Goal: Communication & Community: Answer question/provide support

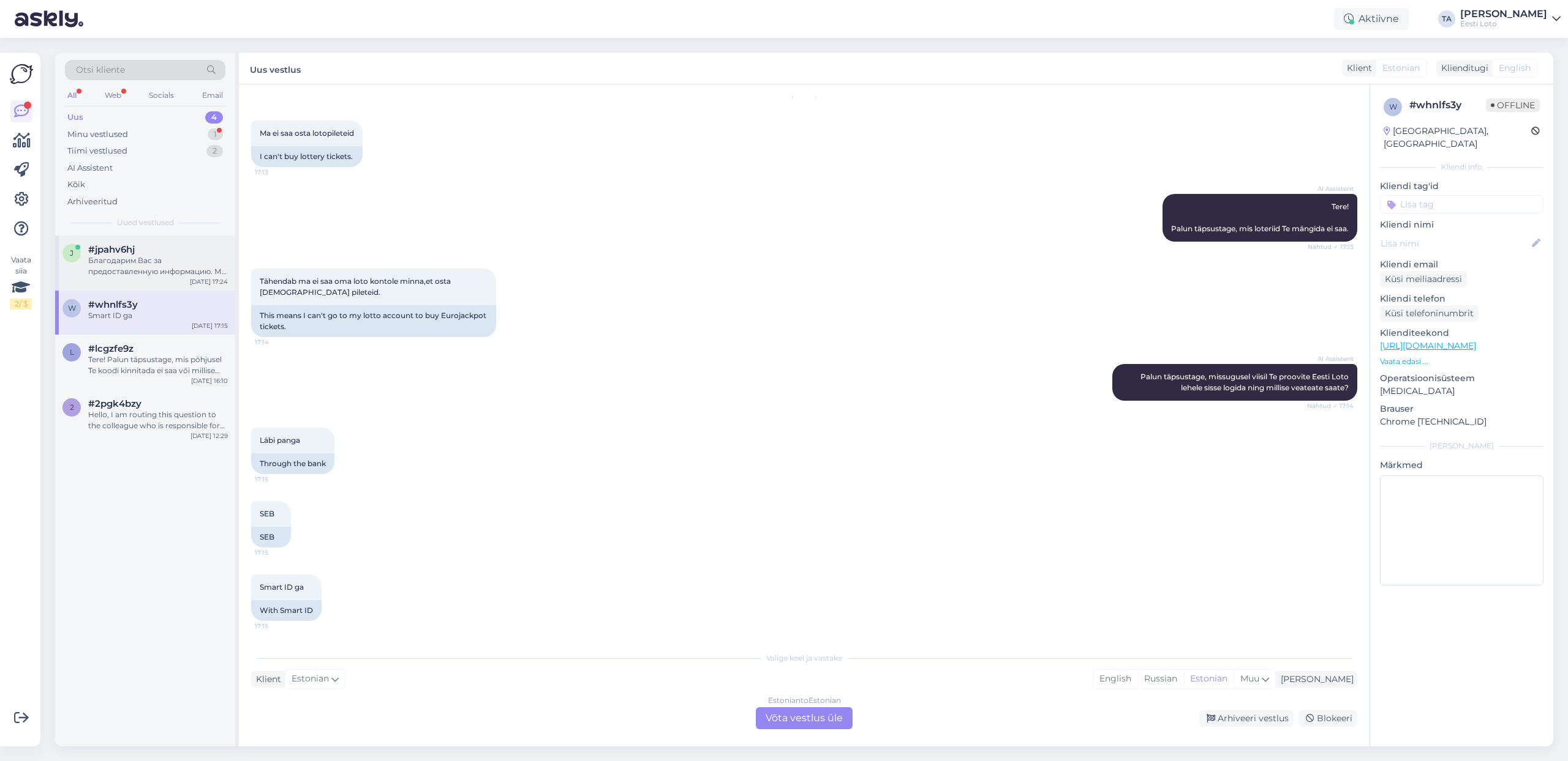
click at [136, 256] on div "Благодарим Вас за предоставленную информацию. Мы передадим эти данные коллеге д…" at bounding box center [158, 266] width 140 height 22
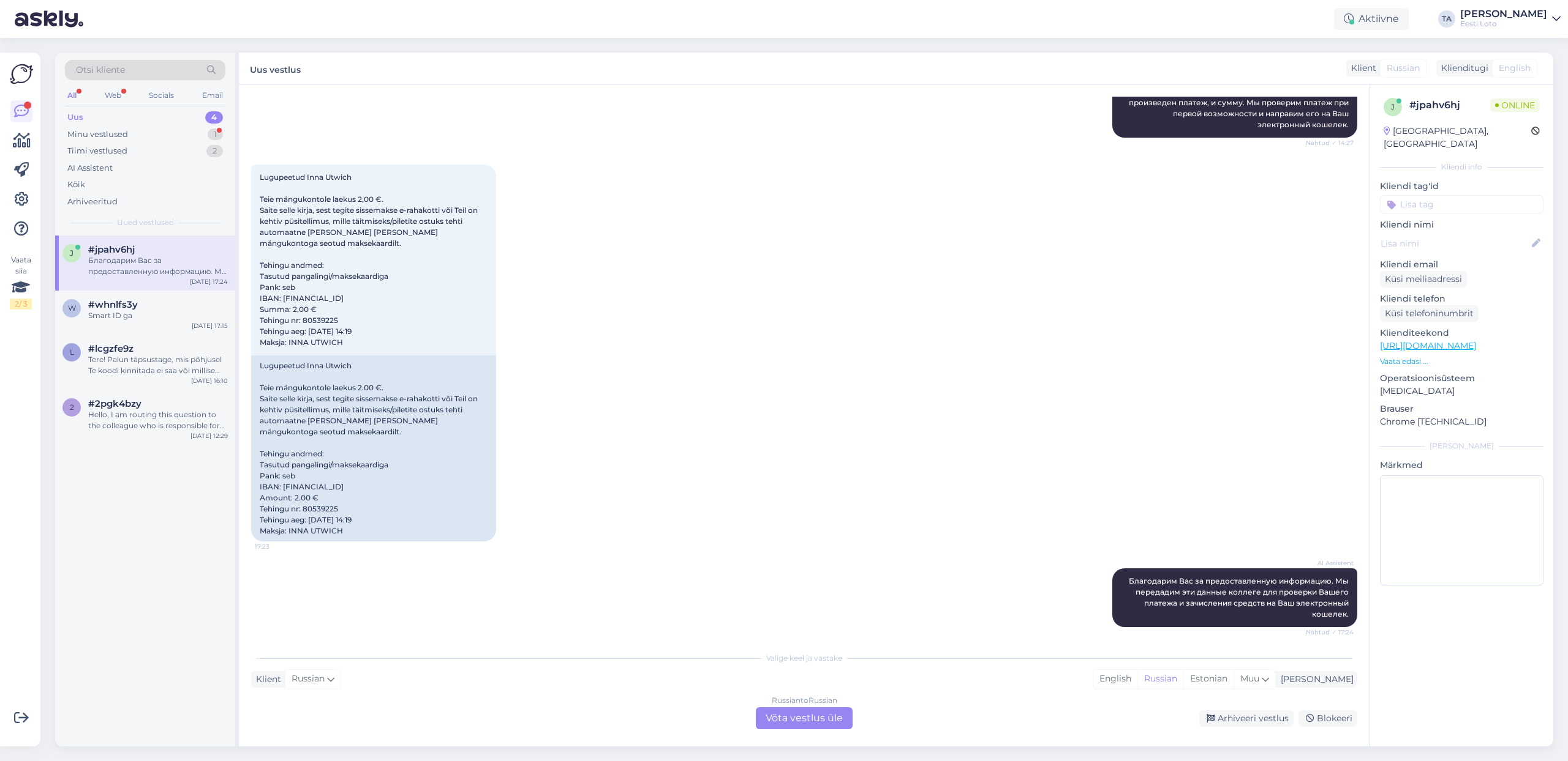
scroll to position [354, 0]
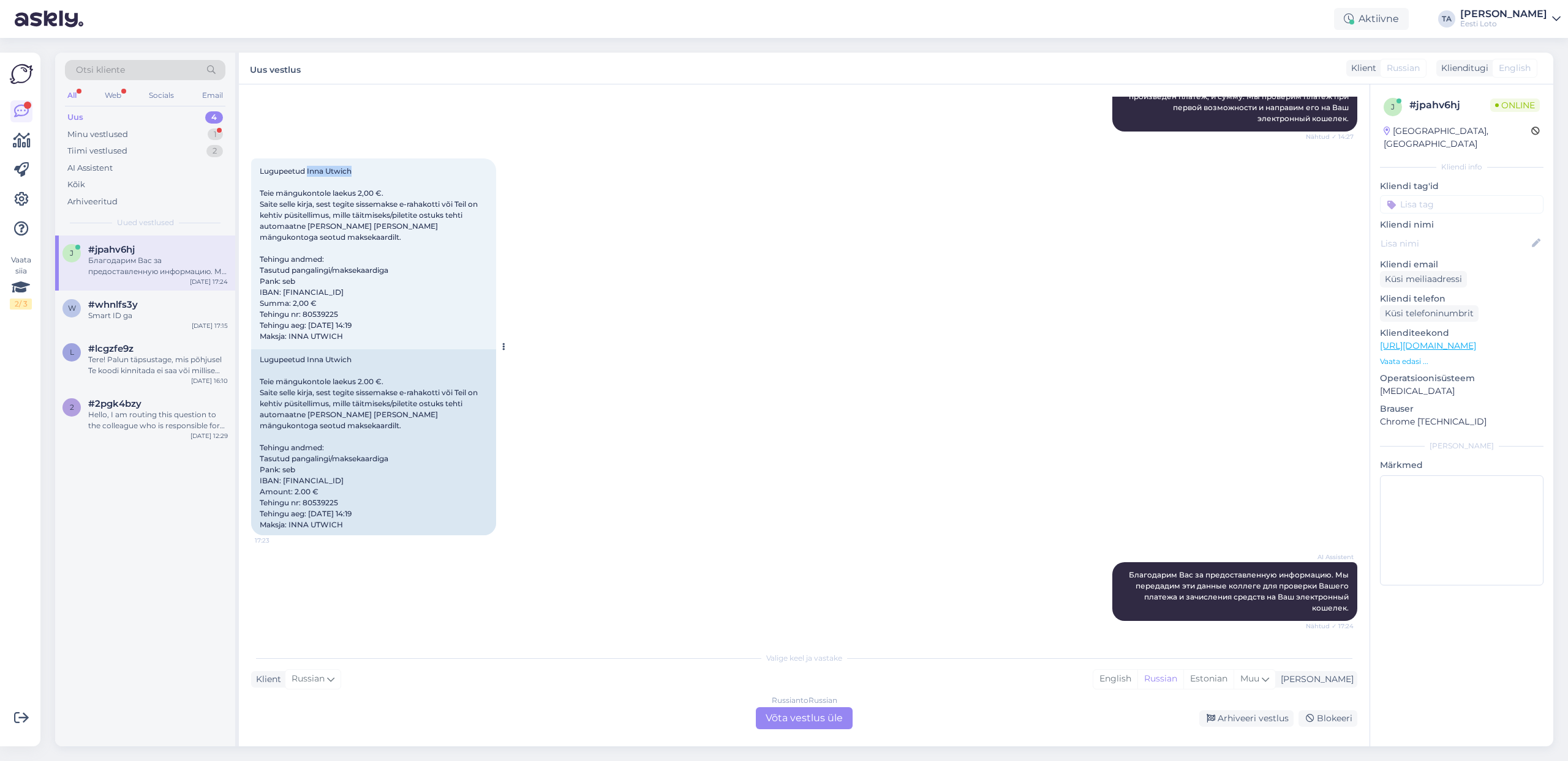
drag, startPoint x: 358, startPoint y: 170, endPoint x: 308, endPoint y: 170, distance: 50.0
click at [308, 170] on div "Lugupeetud Inna Utwich Teie mängukontole laekus 2,00 €. Saite selle kirja, sest…" at bounding box center [373, 254] width 245 height 191
copy span "Inna Utwich"
click at [1269, 679] on icon at bounding box center [1265, 679] width 7 height 13
type input "est"
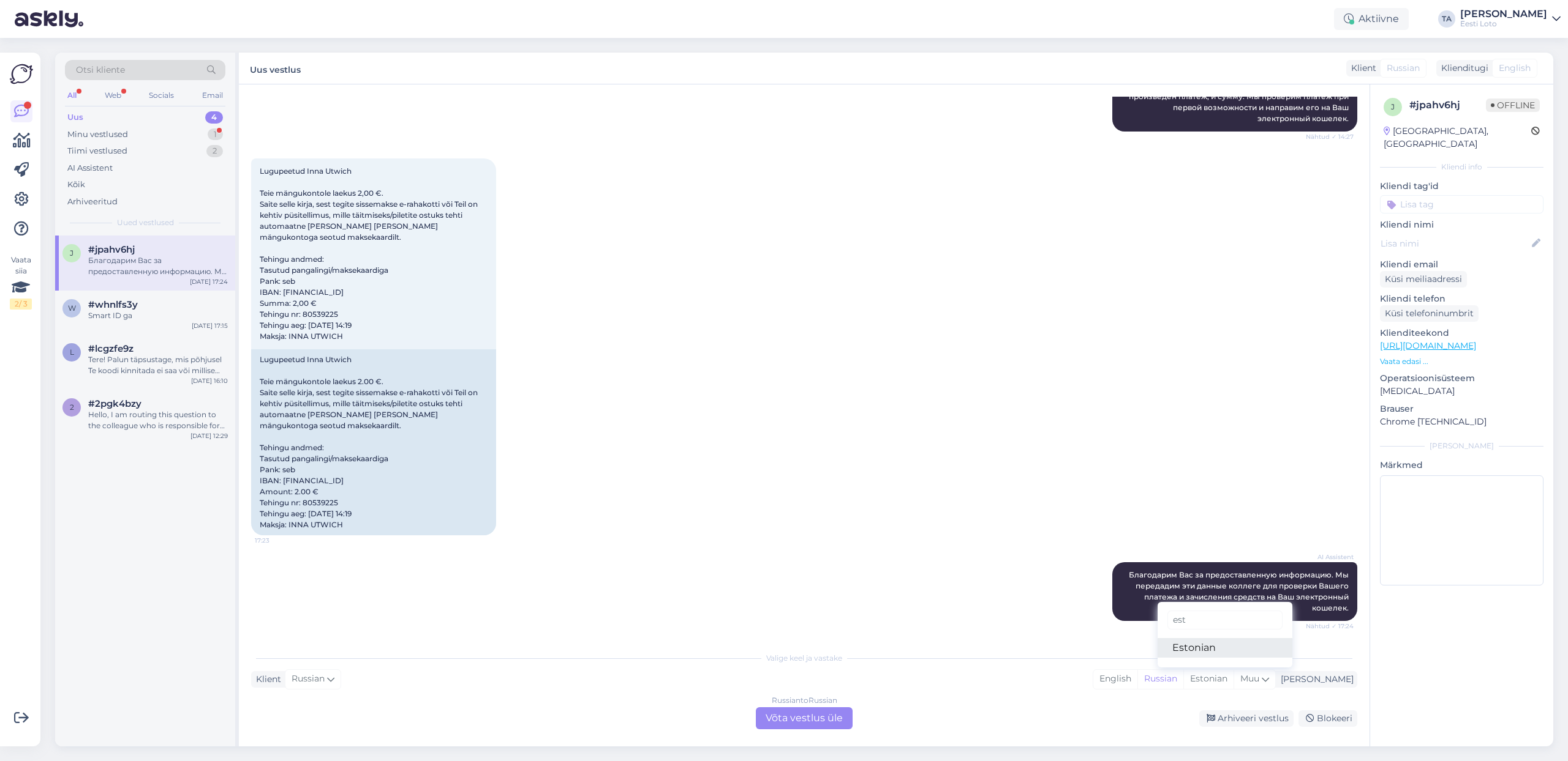
click at [1237, 650] on link "Estonian" at bounding box center [1225, 648] width 135 height 19
click at [785, 717] on div "Russian to Estonian Võta vestlus üle" at bounding box center [804, 718] width 97 height 22
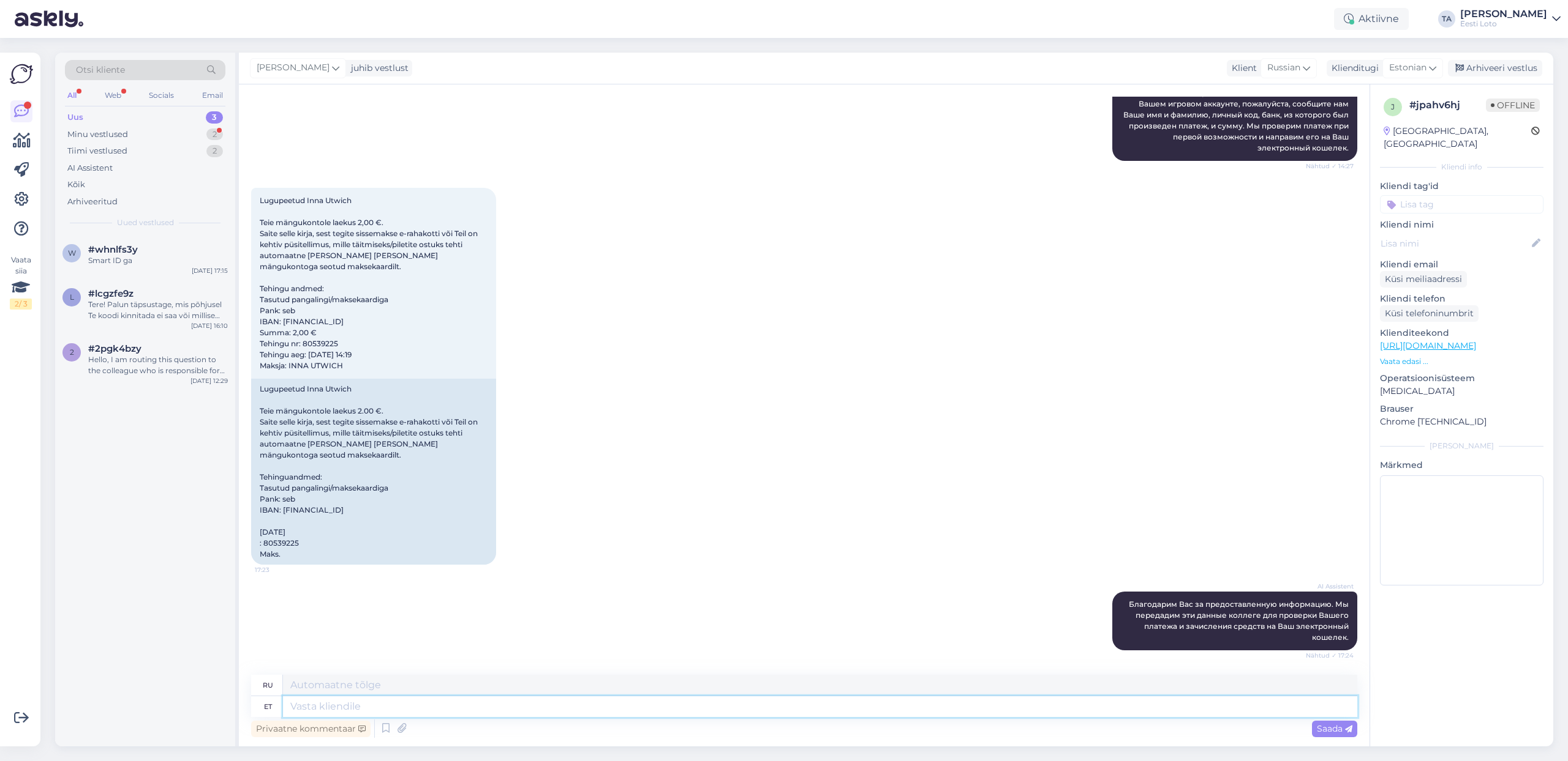
click at [338, 707] on textarea at bounding box center [820, 706] width 1074 height 20
type textarea "Tere"
type textarea "Привет"
type textarea "Tere."
type textarea "Привет."
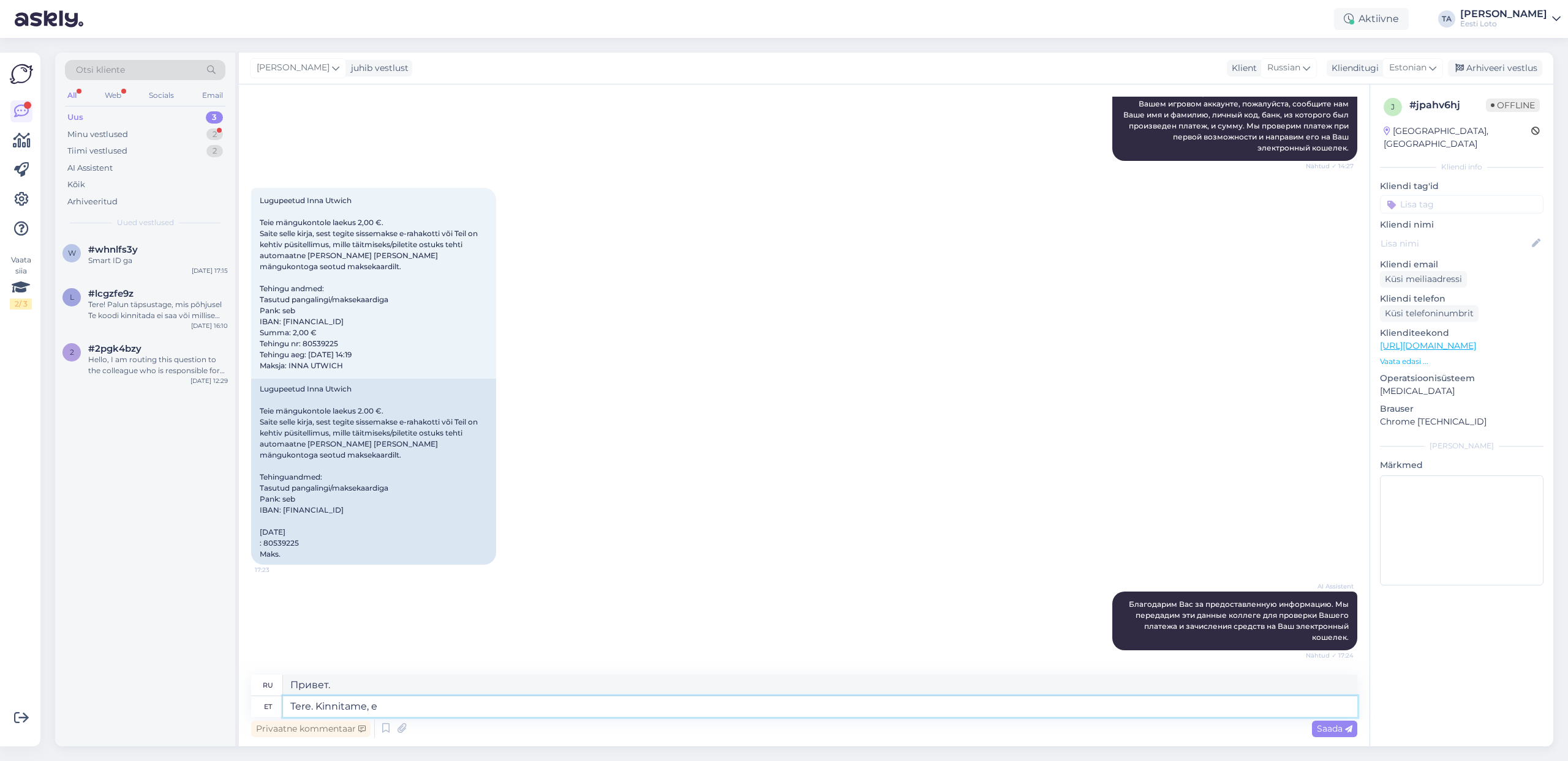
type textarea "Tere. [PERSON_NAME], et"
type textarea "Здравствуйте. Подтверждаем."
type textarea "Tere. [PERSON_NAME], et"
type textarea "Здравствуйте. Подтверждаем, что"
type textarea "Tere. Kinnitame, et Eurojackpoti"
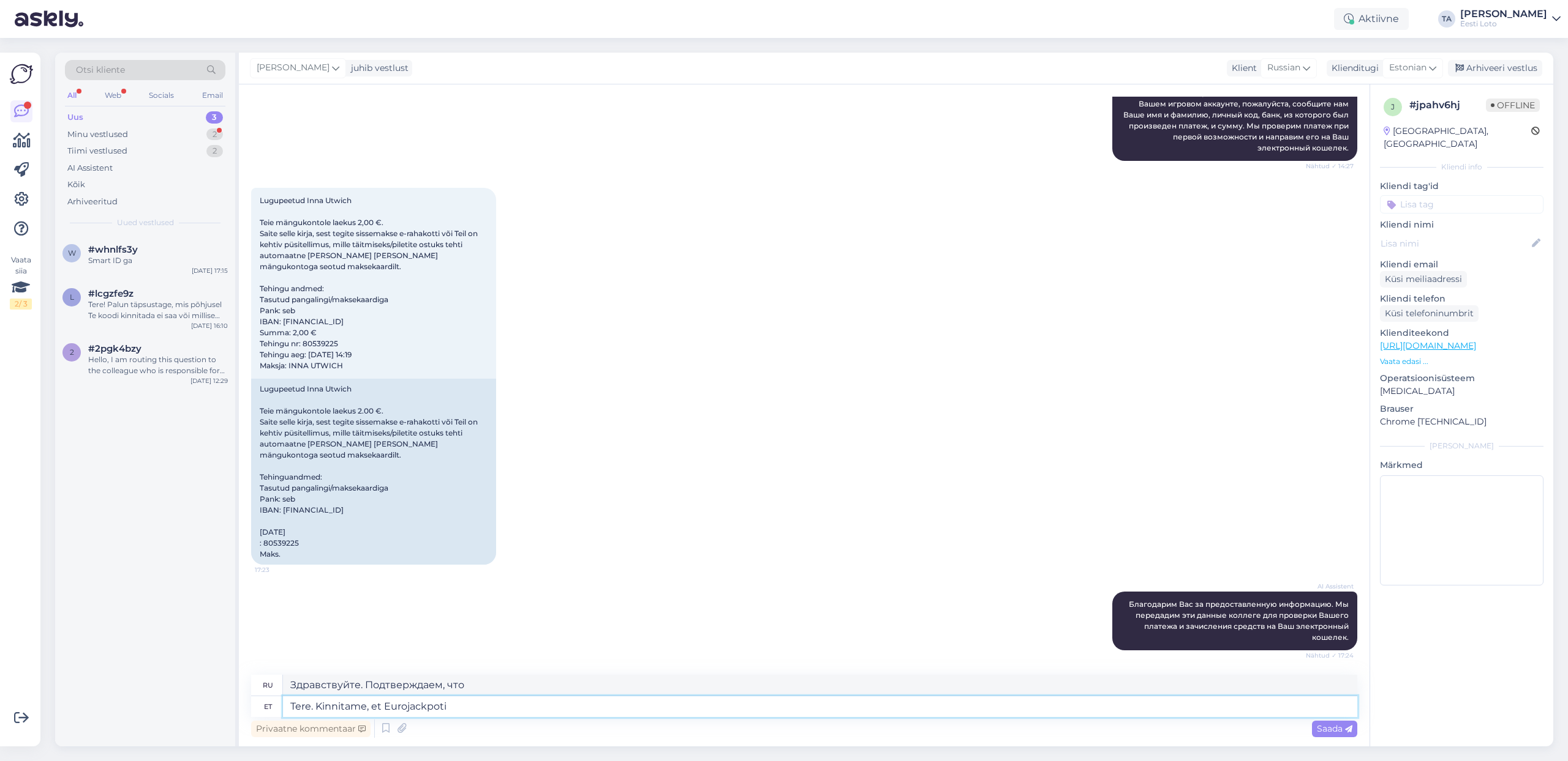
type textarea "Здравствуйте. Мы подтверждаем, что Eurojackpot"
type textarea "Tere. Kinnitame, et Eurojackpoti piletiost"
type textarea "Здравствуйте. Подтверждаем покупку билета Eurojackpot."
type textarea "Tere. Kinnitame, et Eurojackpoti piletiost Teil"
type textarea "Здравствуйте. Мы подтверждаем, что вы приобрели билет Eurojackpot."
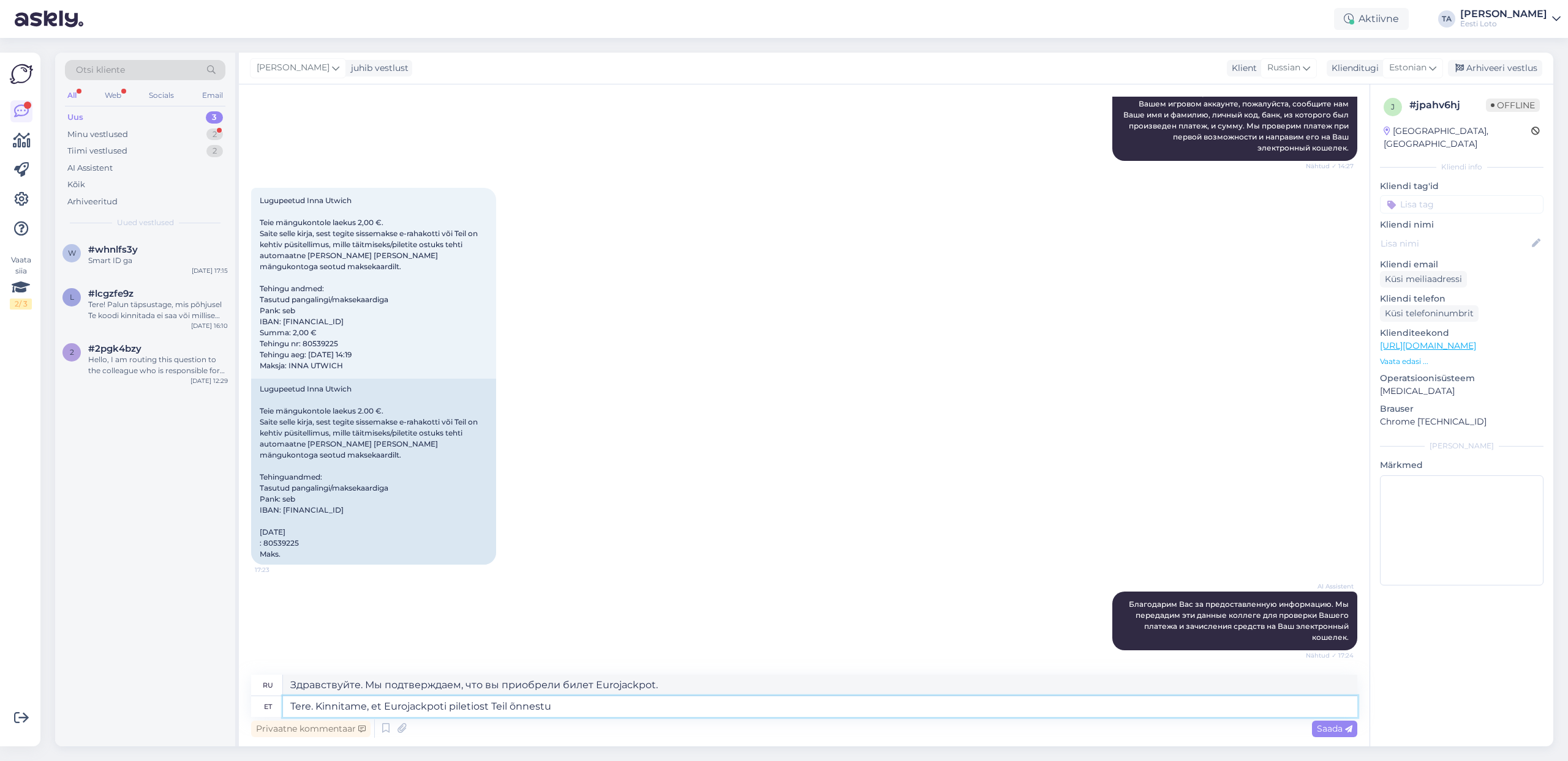
type textarea "Tere. Kinnitame, et Eurojackpoti piletiost Teil õnnestus"
type textarea "Здравствуйте. Подтверждаем, что вы успешно приобрели билет Eurojackpot."
type textarea "Tere. Kinnitame, et Eurojackpoti piletiost Teil õnnestus ja p"
type textarea "Здравствуйте. Мы подтверждаем, что вы успешно приобрели билет Eurojackpot и"
type textarea "Tere. Kinnitame, et Eurojackpoti piletiost Teil õnnestus [PERSON_NAME] s"
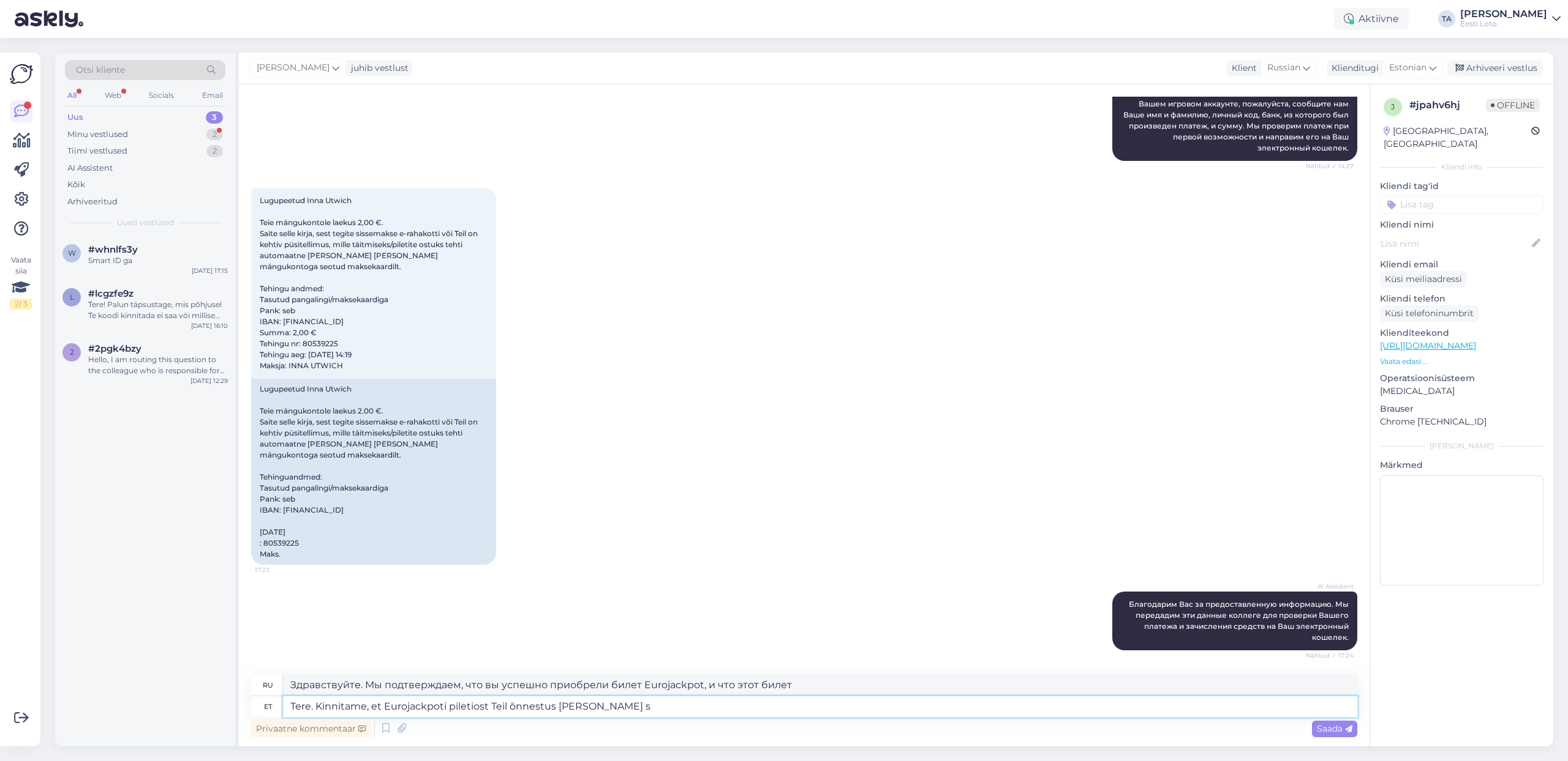
type textarea "Здравствуйте. Мы подтверждаем, что вы успешно приобрели билет Eurojackpot и что…"
type textarea "Tere. Kinnitame, et Eurojackpoti piletiost Teil õnnestus [PERSON_NAME] o"
type textarea "Здравствуйте. Мы подтверждаем, что вы успешно приобрели билет Eurojackpot, и чт…"
type textarea "Tere. Kinnitame, et Eurojackpoti piletiost Teil õnnestus [PERSON_NAME] osaleb"
type textarea "Здравствуйте. Мы подтверждаем, что вы успешно приобрели билет Eurojackpot, и чт…"
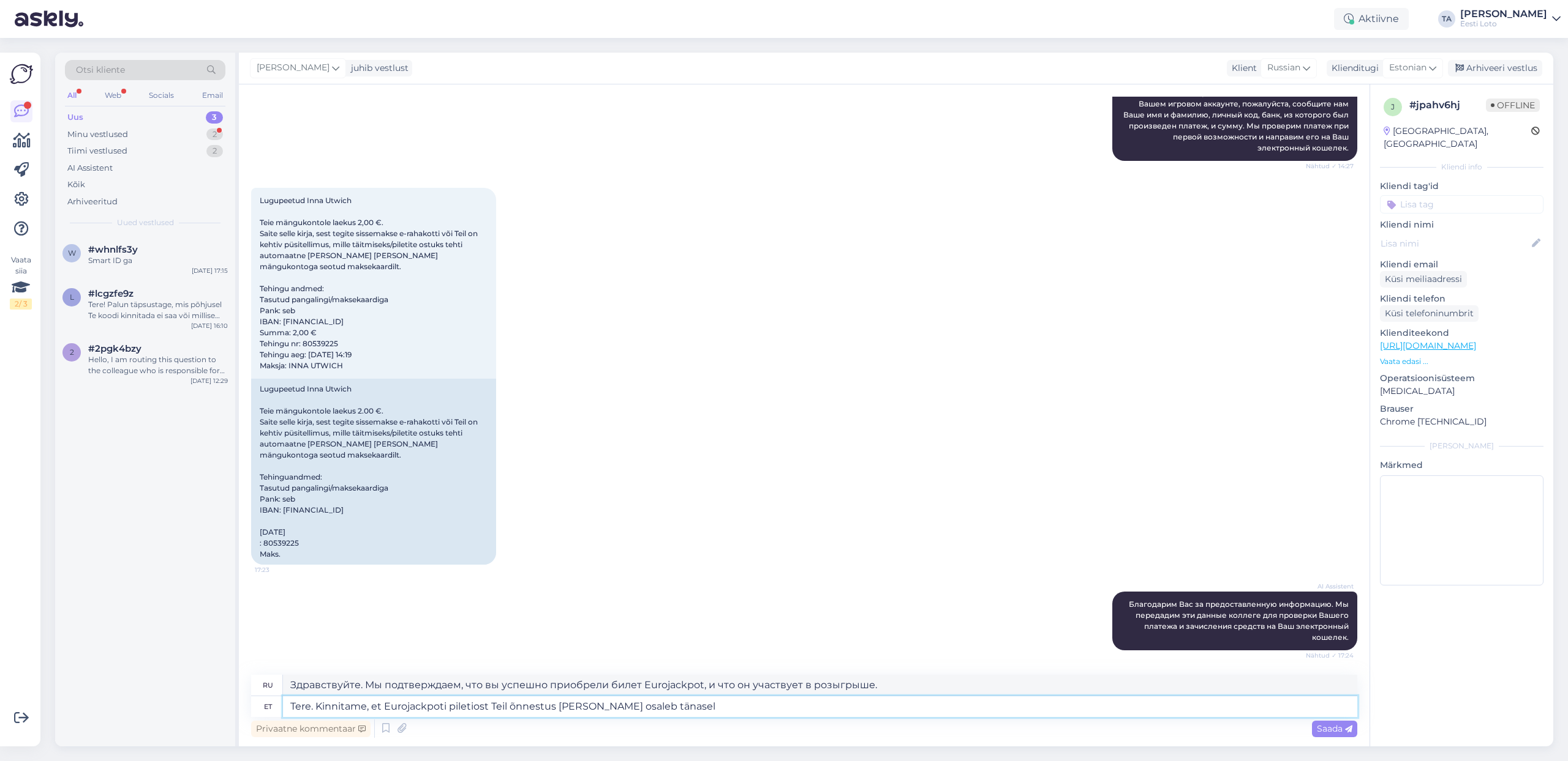
type textarea "Tere. Kinnitame, et Eurojackpoti piletiost Teil õnnestus [PERSON_NAME] osaleb t…"
type textarea "Здравствуйте. Мы хотели бы подтвердить, что вы успешно приобрели билет Eurojack…"
type textarea "Tere. Kinnitame, et Eurojackpoti piletiost Teil õnnestus [PERSON_NAME] osaleb t…"
type textarea "Здравствуйте. Мы хотели бы подтвердить, что вы успешно приобрели билет Eurojack…"
type textarea "Tere. Kinnitame, et Eurojackpoti piletiost Teil õnnestus [PERSON_NAME] osaleb t…"
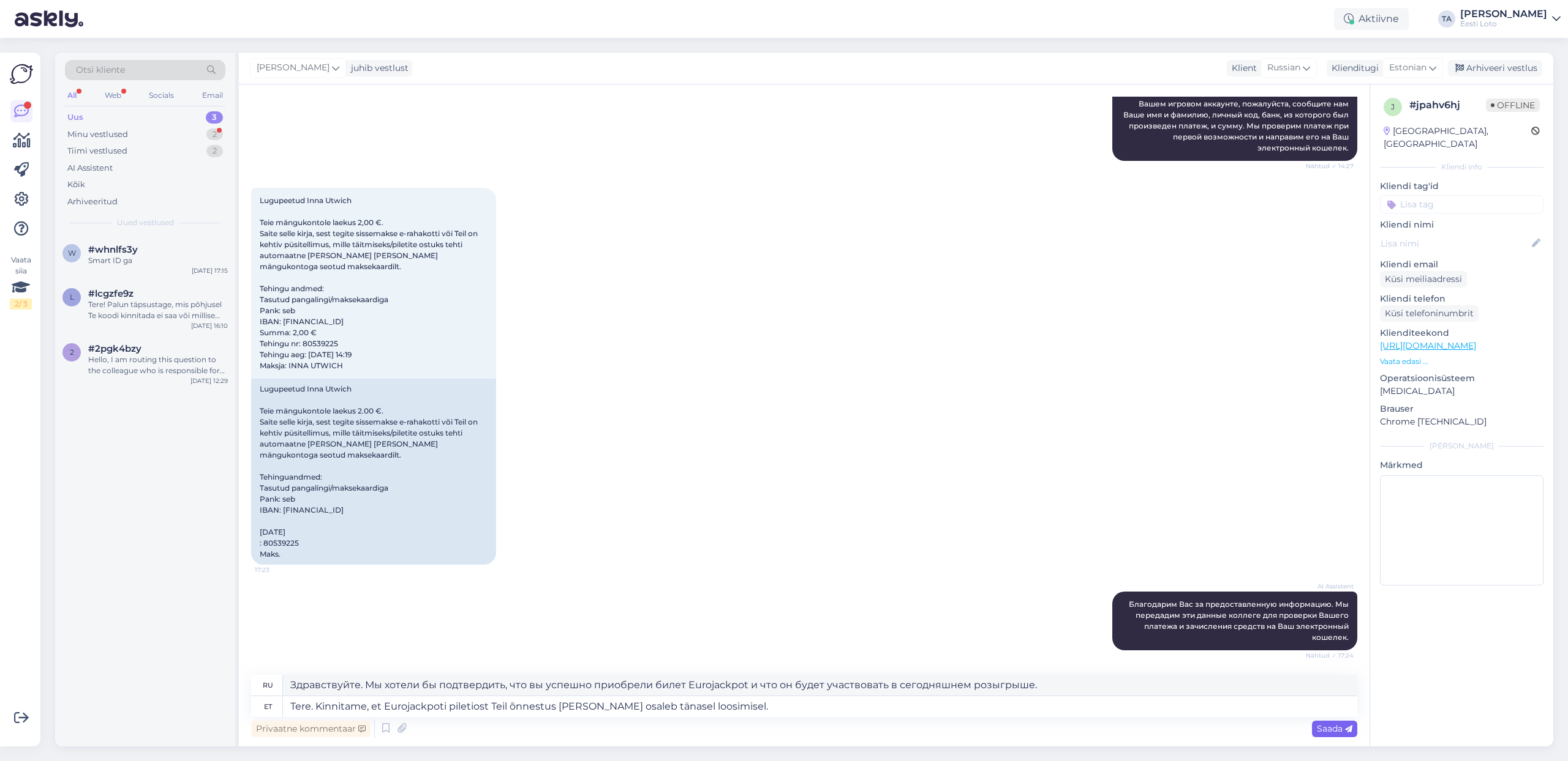
click at [1328, 724] on span "Saada" at bounding box center [1334, 729] width 35 height 11
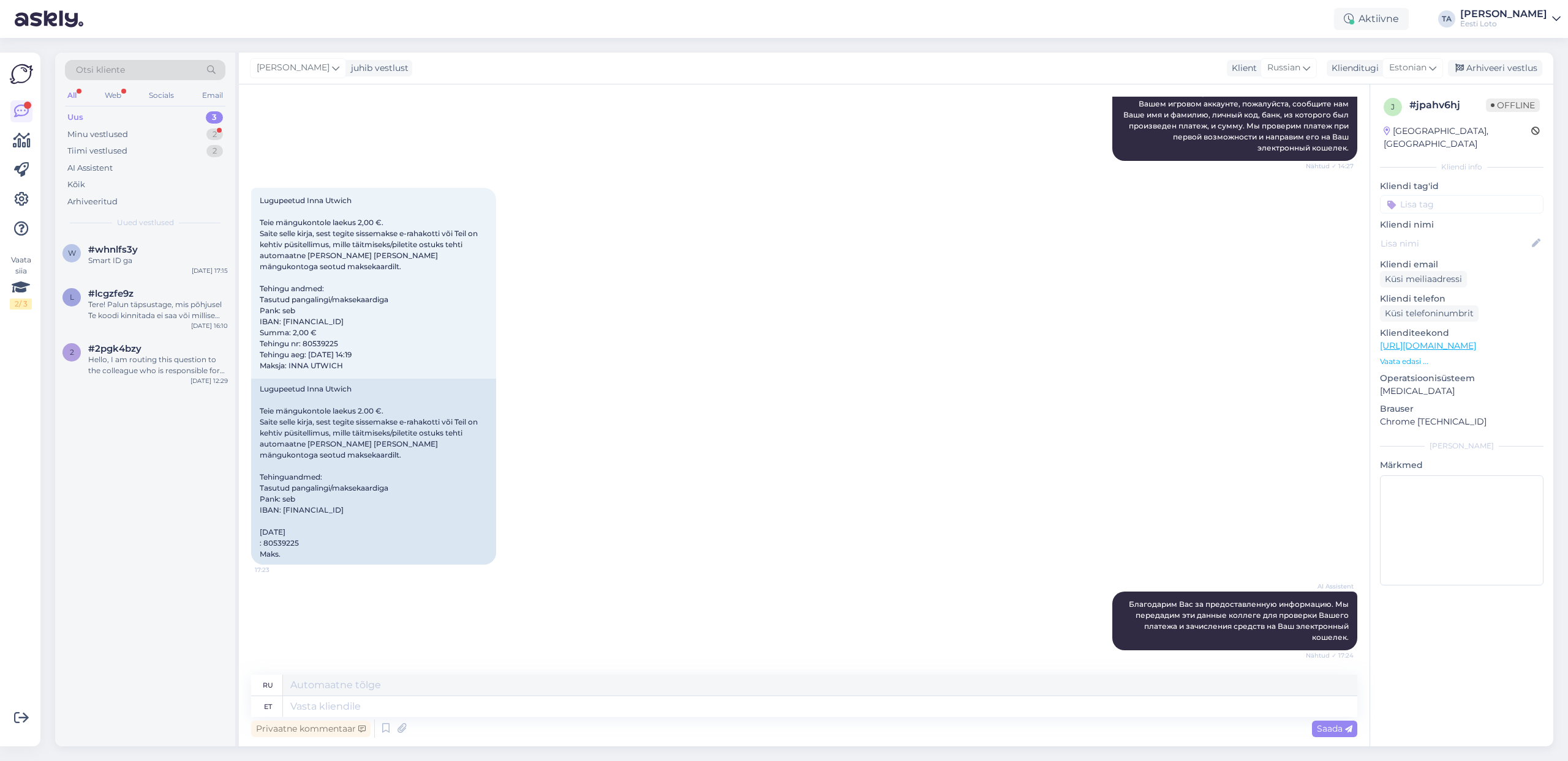
scroll to position [431, 0]
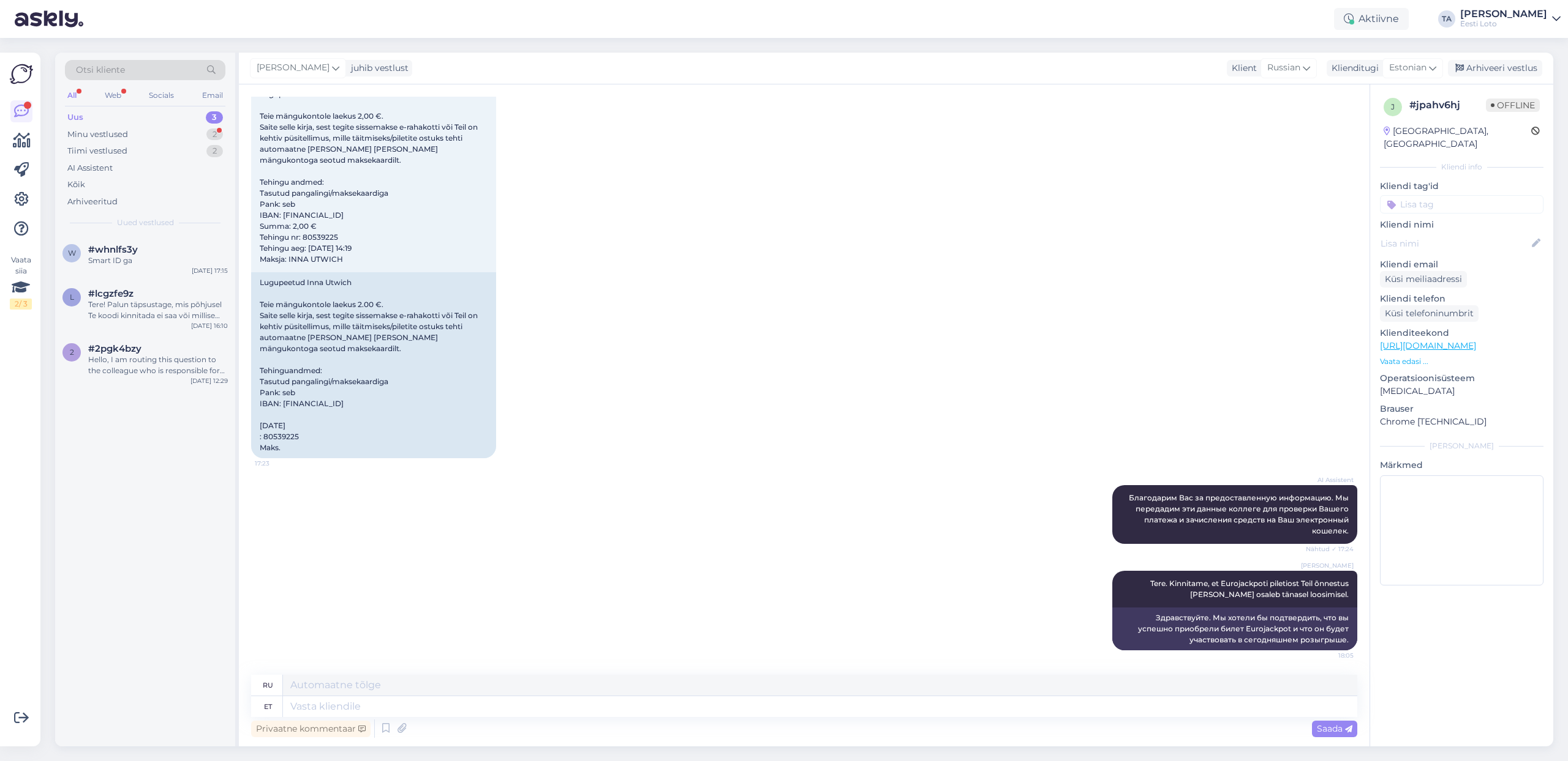
click at [1435, 195] on input at bounding box center [1462, 204] width 163 height 19
type input "pileti"
click at [1463, 232] on div "Pileti ostmine" at bounding box center [1461, 238] width 63 height 12
click at [1499, 72] on div "Arhiveeri vestlus" at bounding box center [1494, 68] width 94 height 17
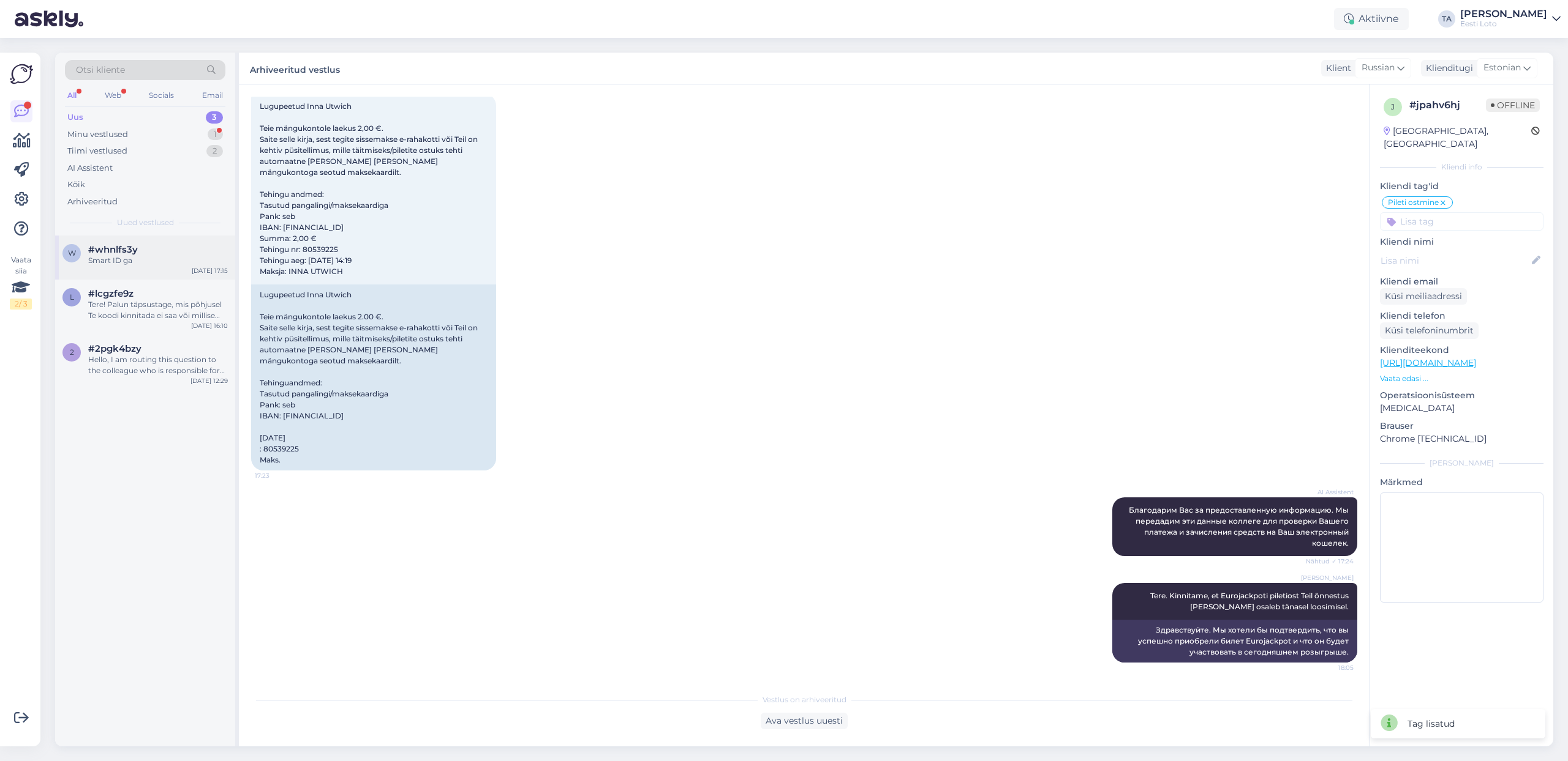
click at [118, 257] on div "Smart ID ga" at bounding box center [158, 260] width 140 height 11
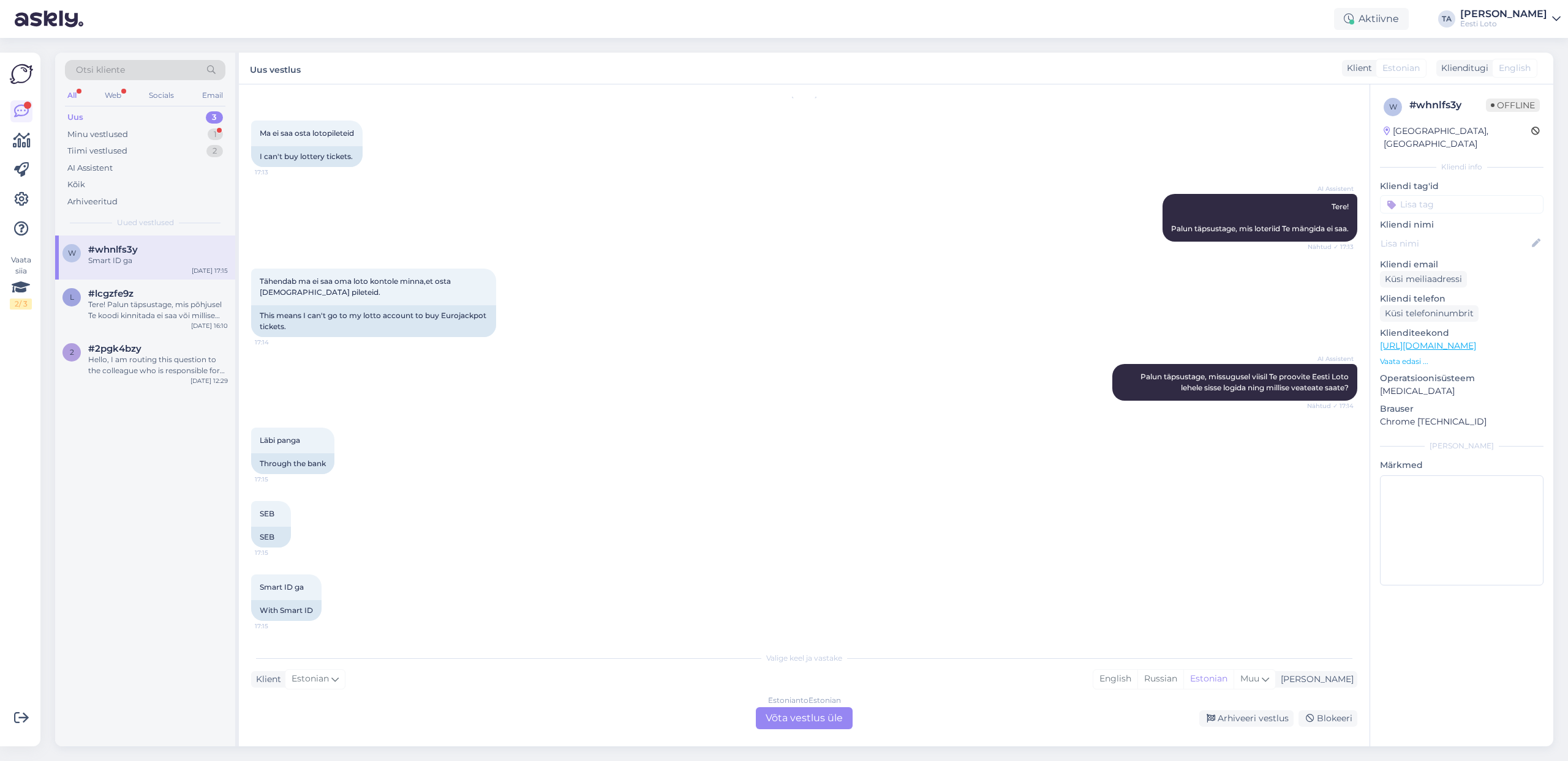
click at [800, 716] on div "Estonian to Estonian Võta vestlus üle" at bounding box center [804, 718] width 97 height 22
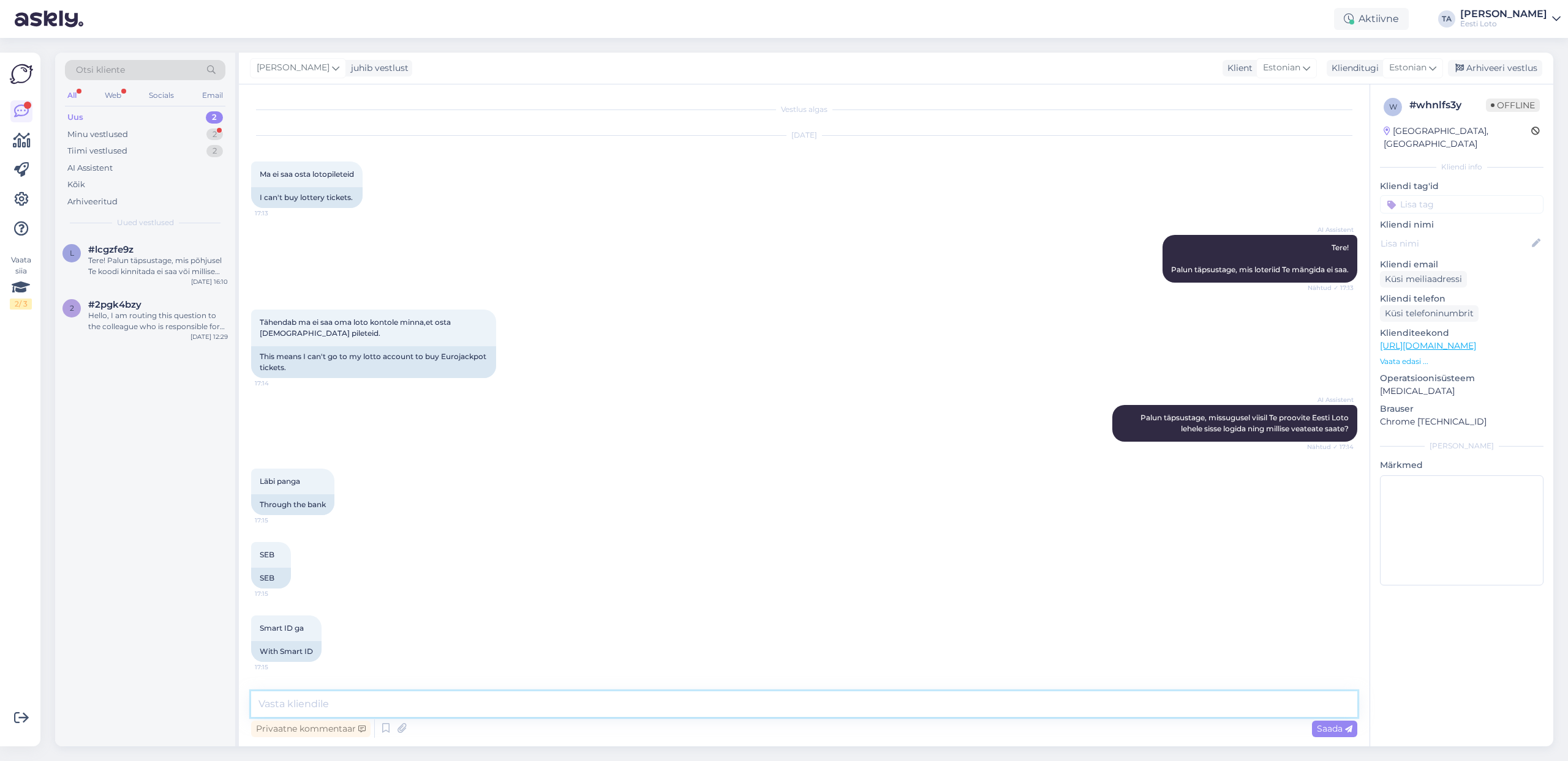
click at [458, 706] on textarea at bounding box center [804, 704] width 1106 height 26
type textarea "Tere. Palun täpsustage kas saate ka mingit veateadet kui jah siis millist."
click at [1327, 728] on span "Saada" at bounding box center [1334, 729] width 35 height 11
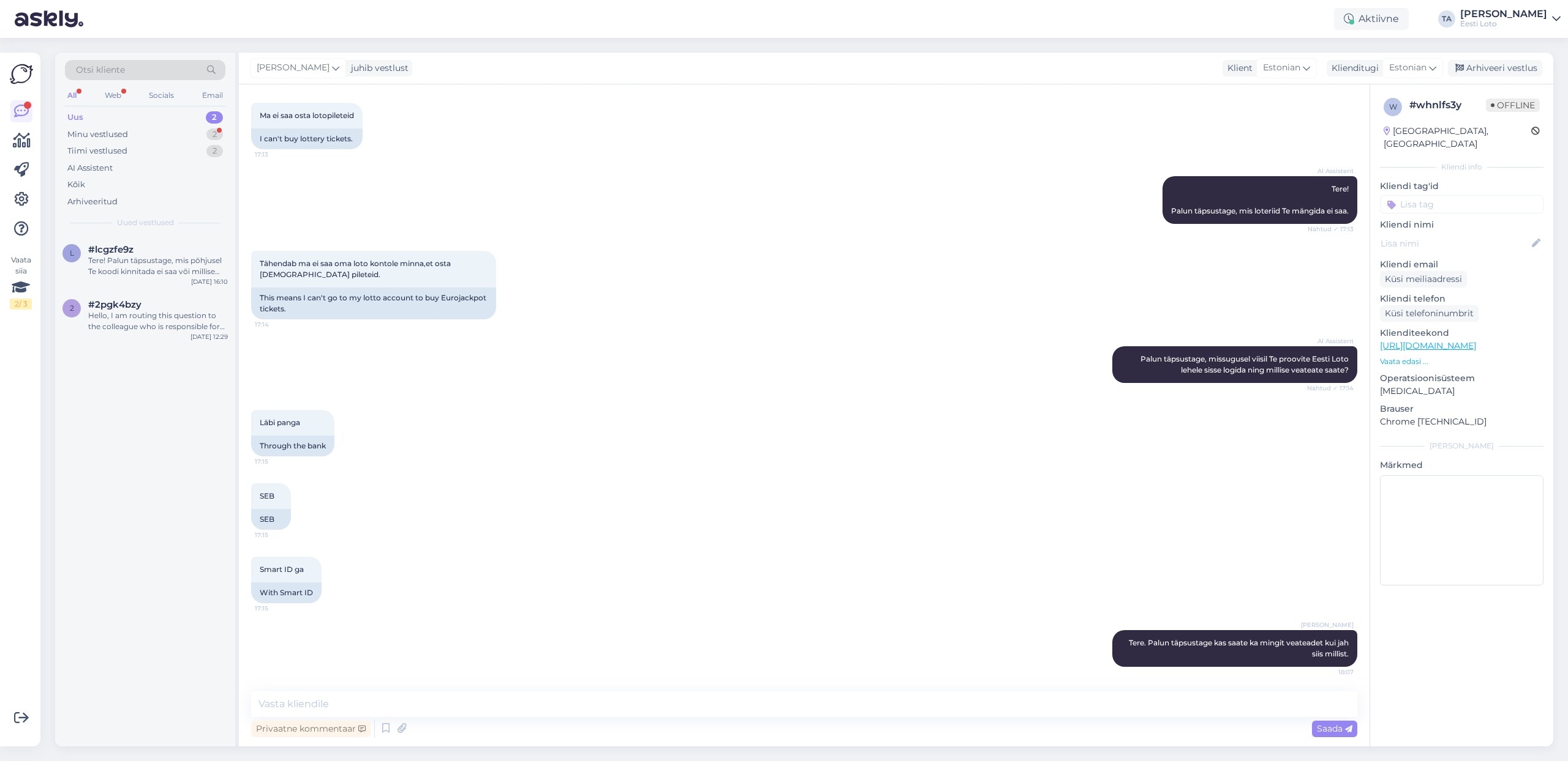
click at [1478, 195] on input at bounding box center [1462, 204] width 163 height 19
type input "pangalink"
click at [1464, 235] on span "Pangalink" at bounding box center [1461, 238] width 36 height 7
click at [1502, 72] on div "Arhiveeri vestlus" at bounding box center [1494, 68] width 94 height 17
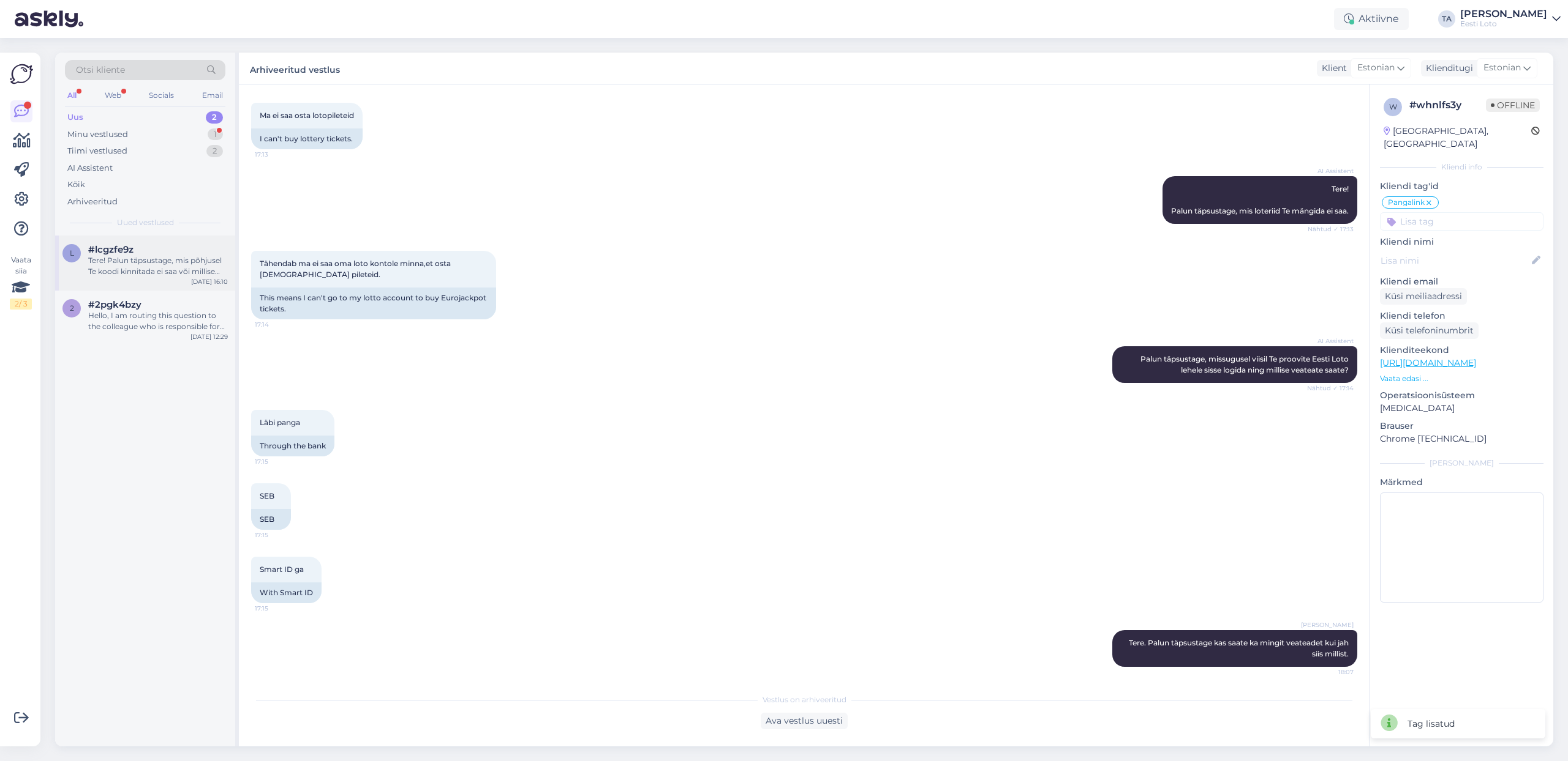
click at [165, 265] on div "Tere! Palun täpsustage, mis põhjusel Te koodi kinnitada ei saa või millise veat…" at bounding box center [158, 266] width 140 height 22
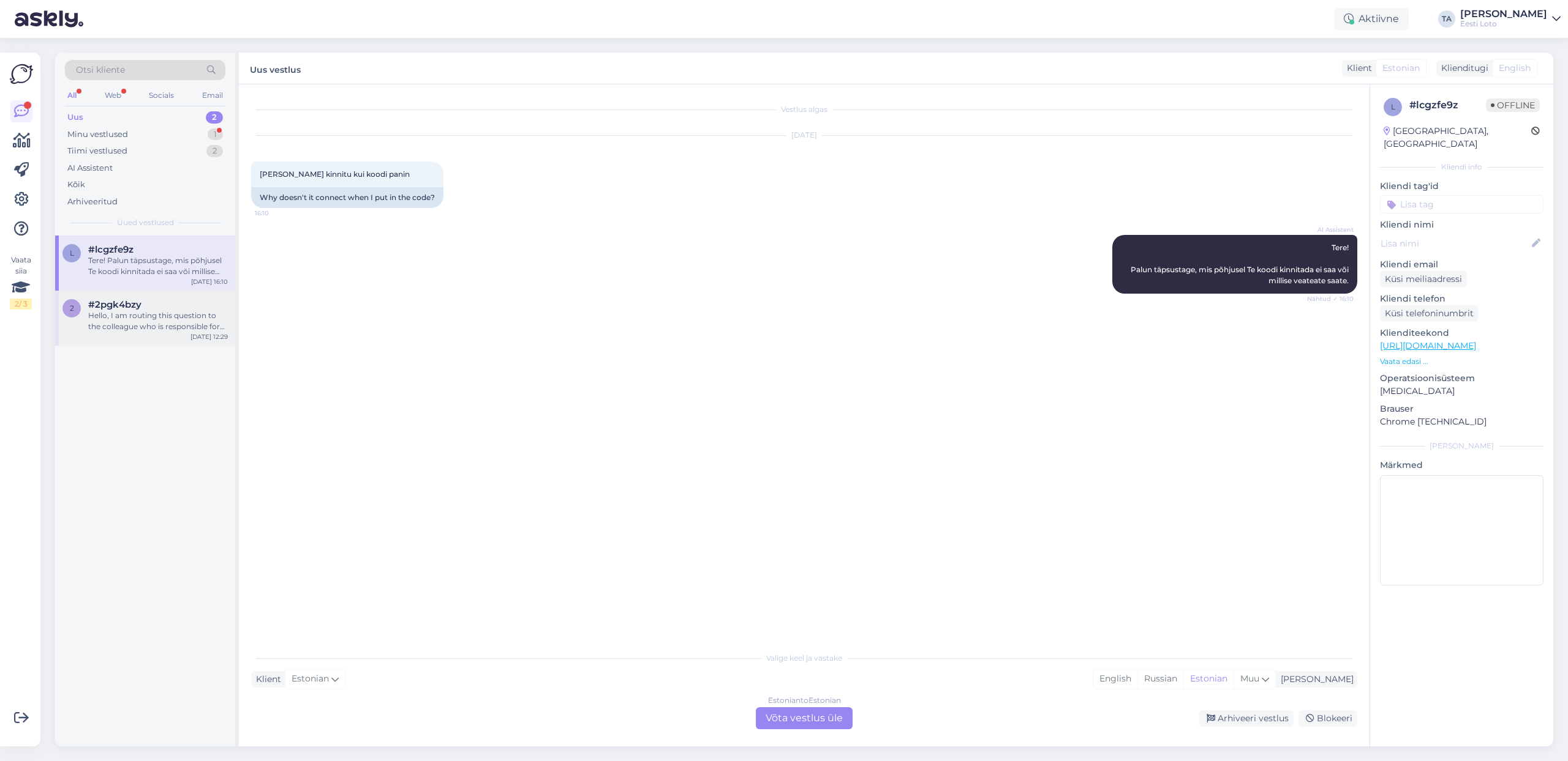
click at [116, 320] on div "Hello, I am routing this question to the colleague who is responsible for this …" at bounding box center [158, 321] width 140 height 22
